Goal: Navigation & Orientation: Go to known website

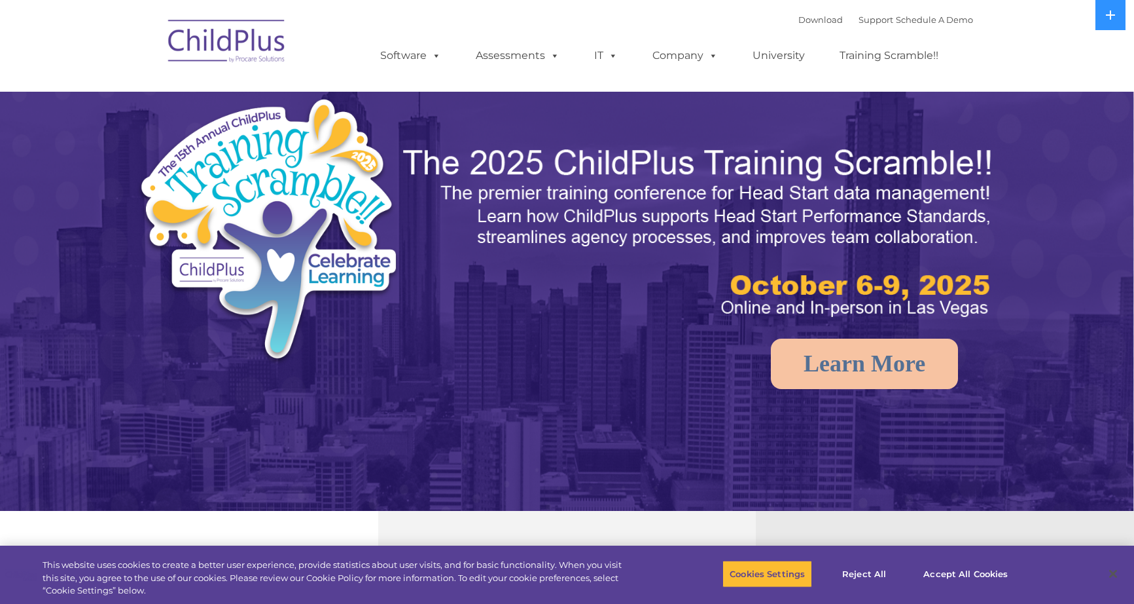
select select "MEDIUM"
click at [1117, 26] on button at bounding box center [1111, 15] width 30 height 30
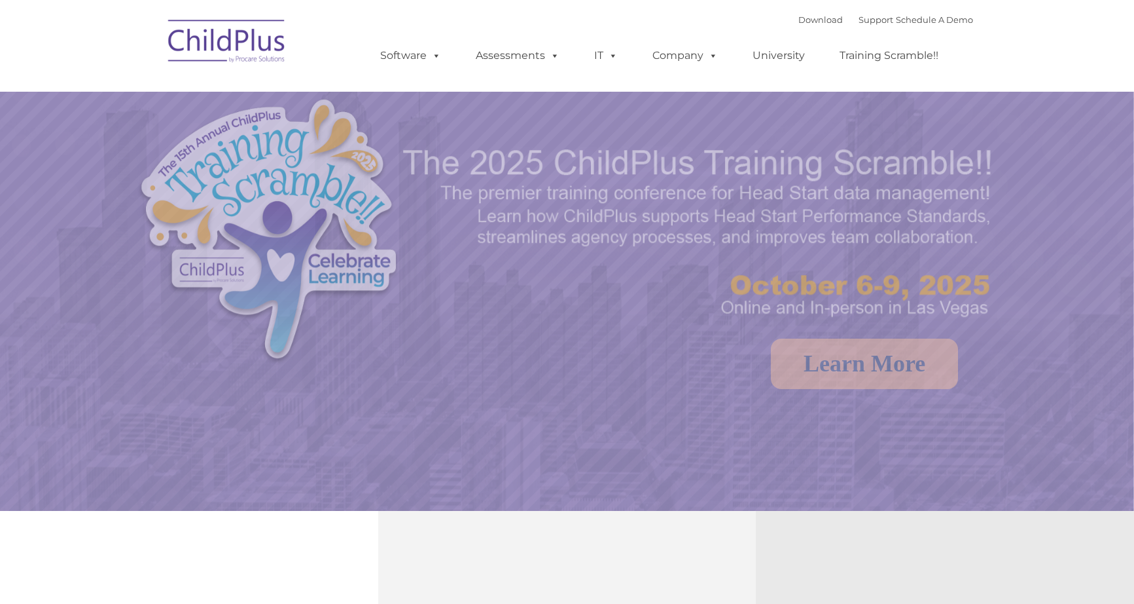
select select "MEDIUM"
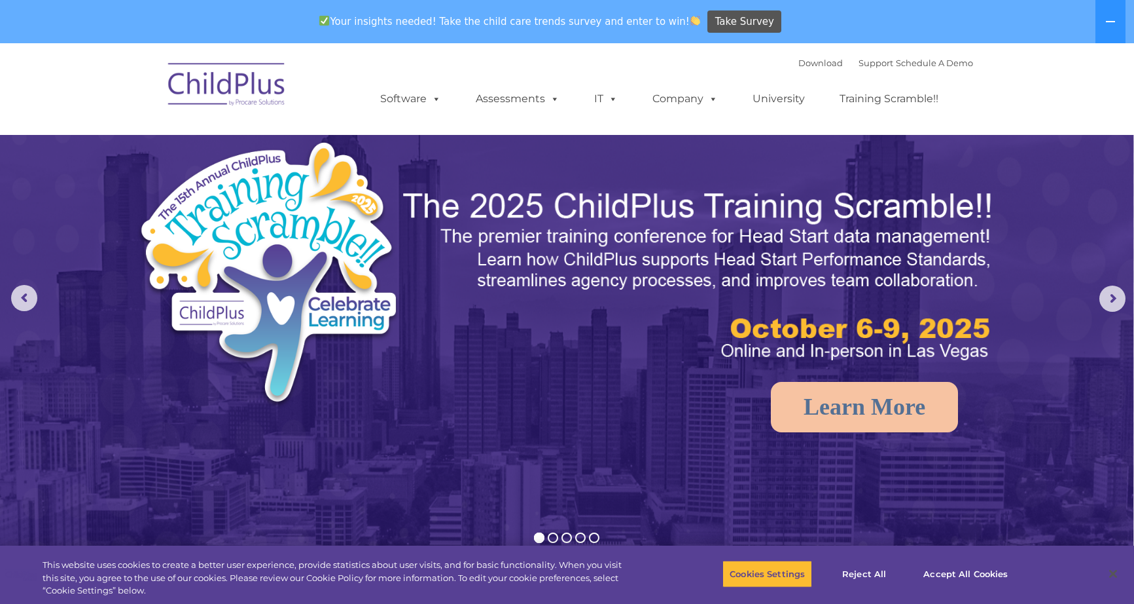
click at [239, 71] on img at bounding box center [227, 86] width 131 height 65
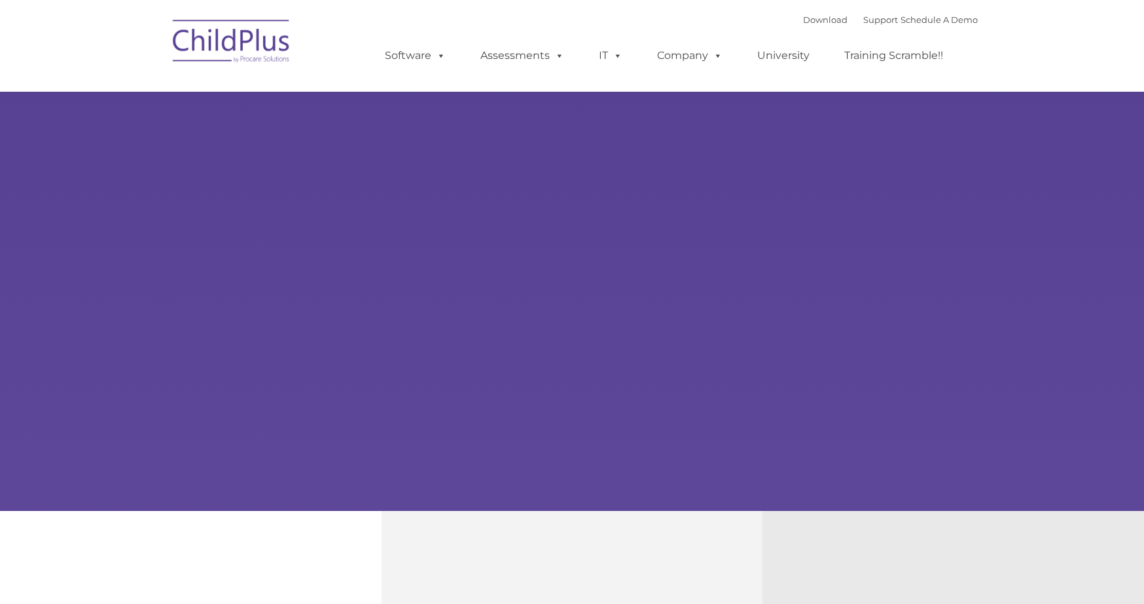
type input ""
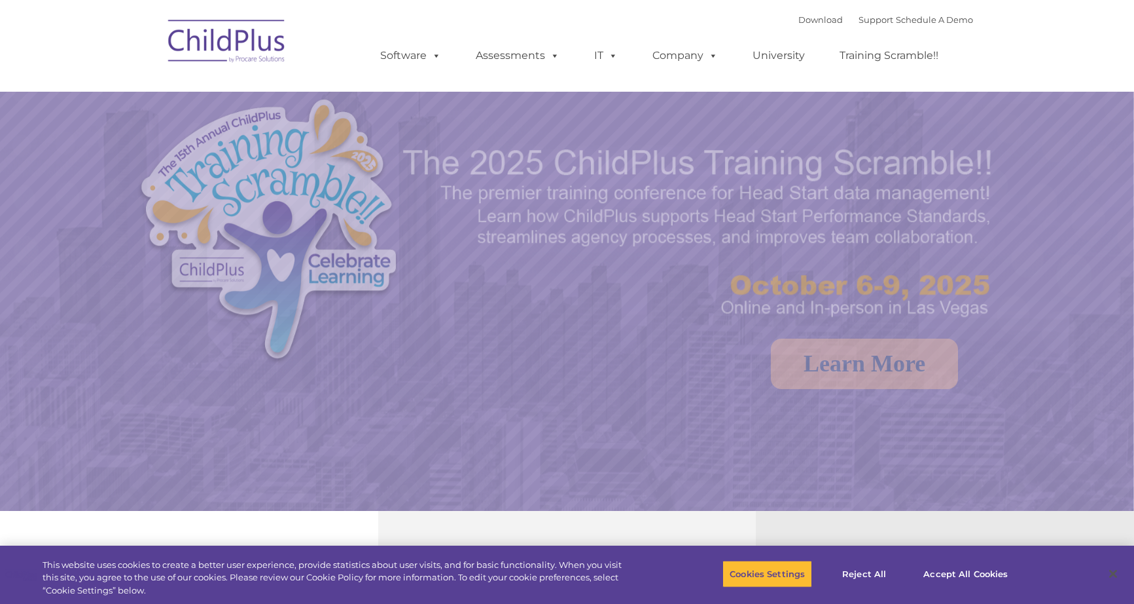
select select "MEDIUM"
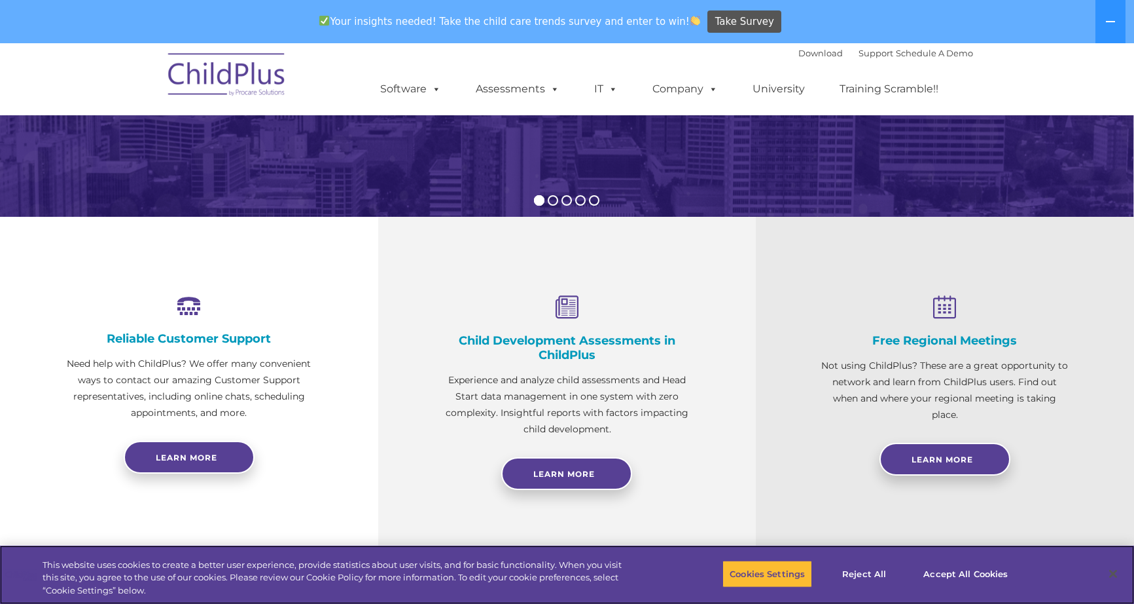
scroll to position [344, 0]
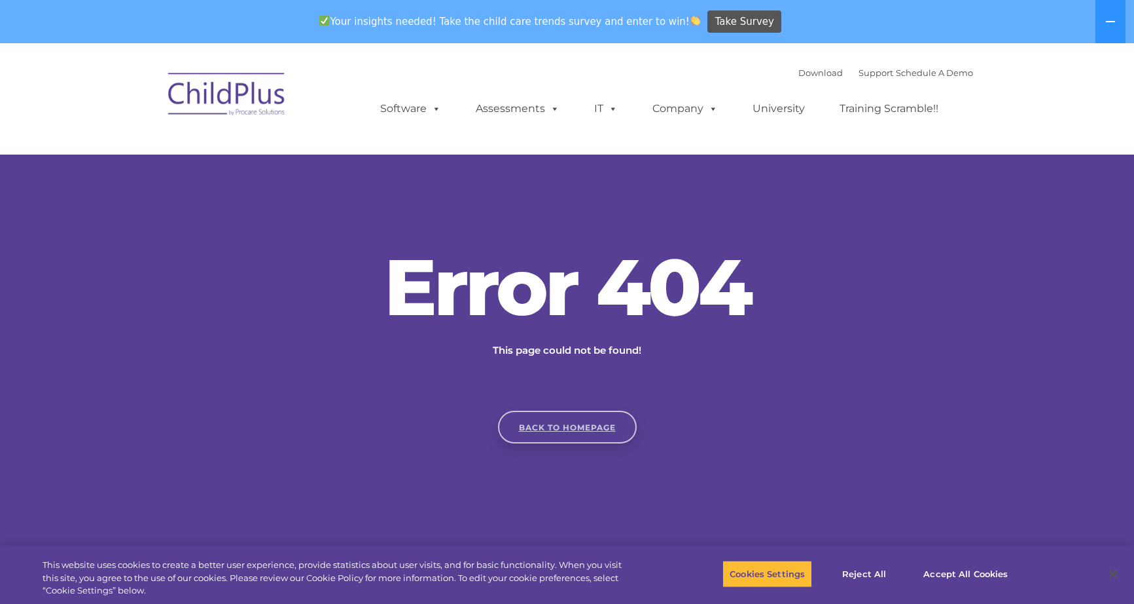
click at [577, 420] on link "Back to homepage" at bounding box center [567, 426] width 139 height 33
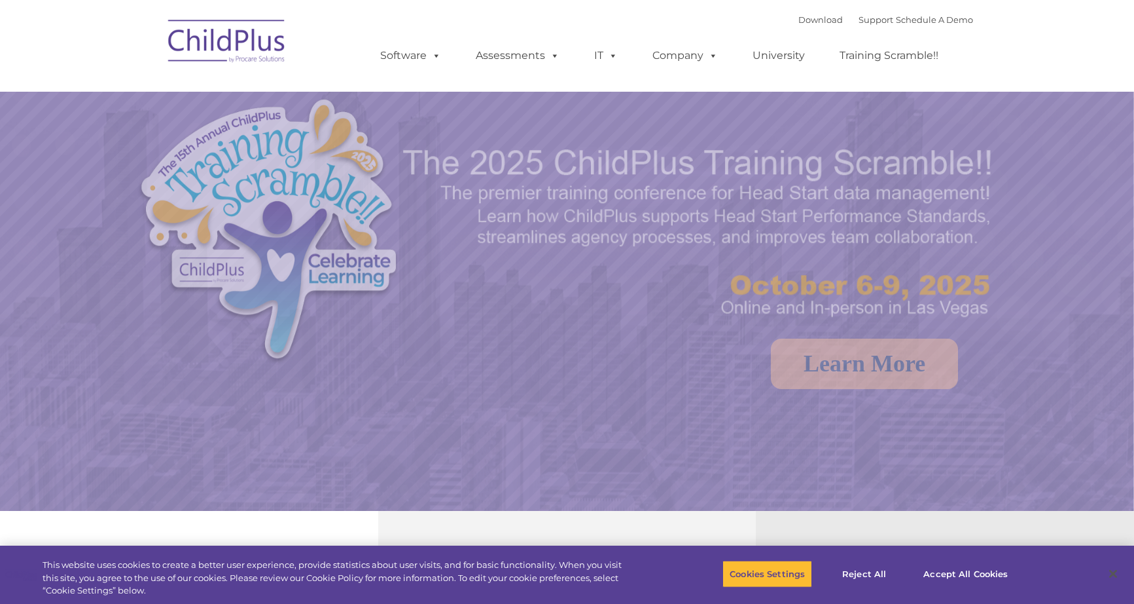
select select "MEDIUM"
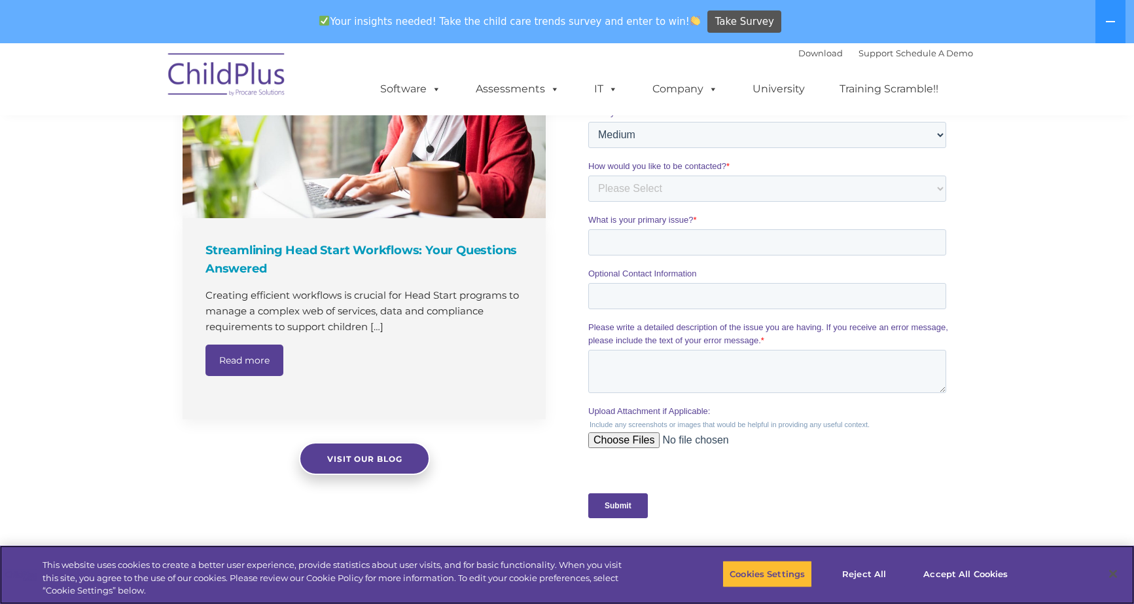
scroll to position [1012, 0]
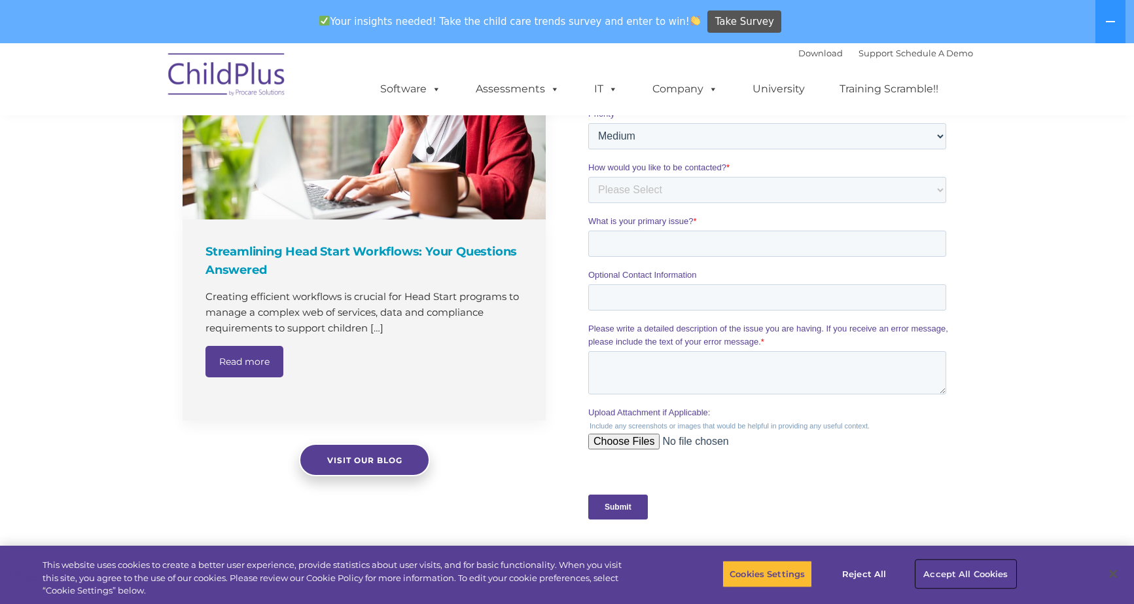
click at [950, 576] on button "Accept All Cookies" at bounding box center [965, 573] width 99 height 27
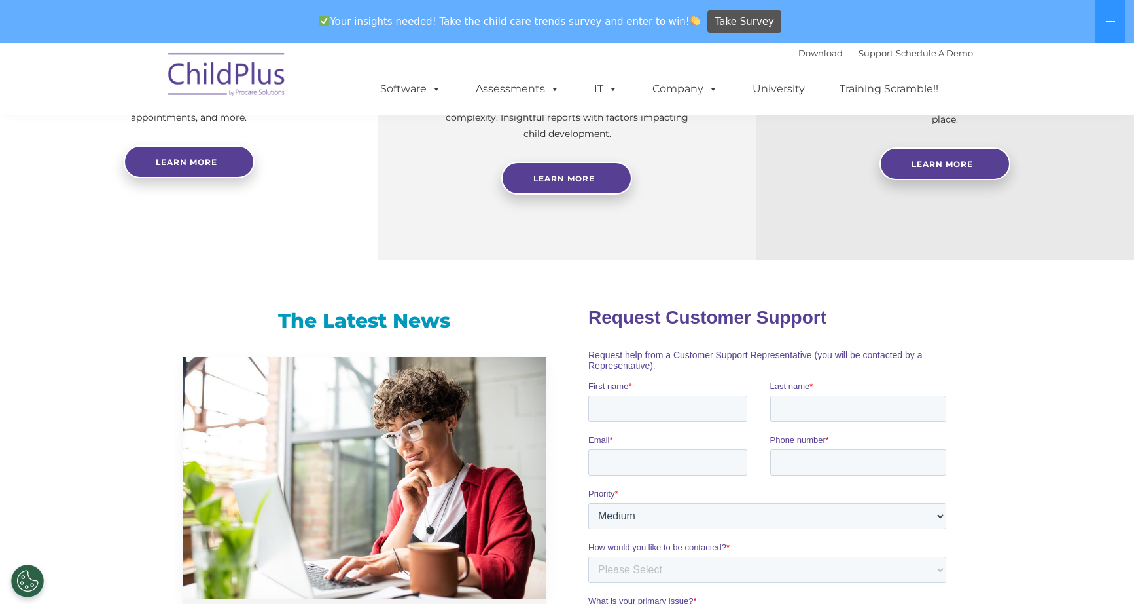
scroll to position [0, 0]
